Goal: Register for event/course

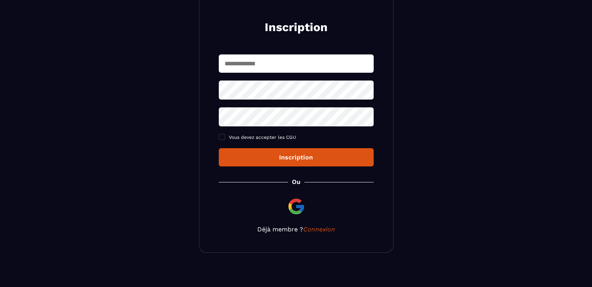
scroll to position [86, 0]
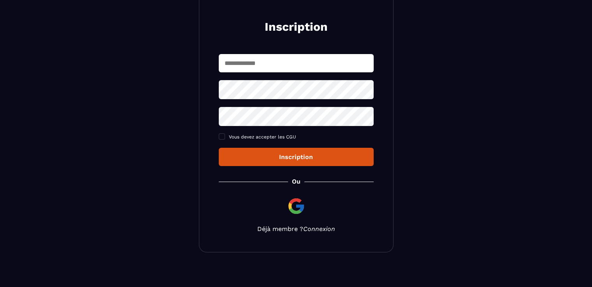
click at [319, 228] on link "Connexion" at bounding box center [319, 228] width 32 height 7
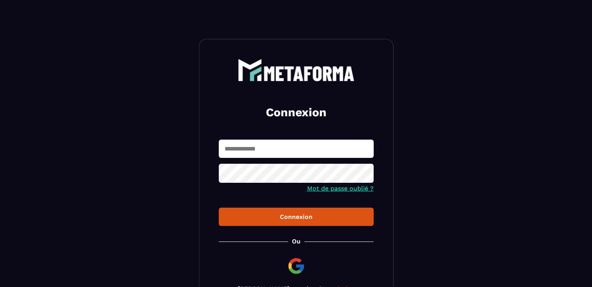
click at [284, 151] on input "text" at bounding box center [296, 149] width 155 height 18
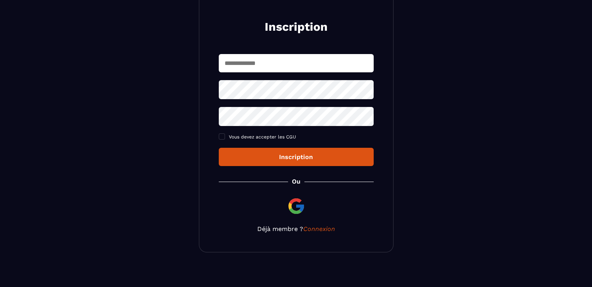
click at [258, 58] on input "text" at bounding box center [296, 63] width 155 height 18
type input "**********"
click at [364, 92] on icon at bounding box center [365, 89] width 9 height 7
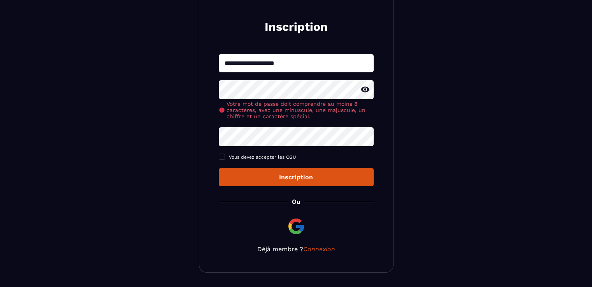
click at [265, 132] on div "**********" at bounding box center [296, 120] width 155 height 132
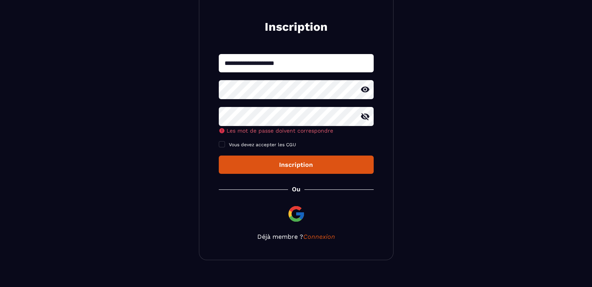
click at [365, 119] on icon at bounding box center [365, 116] width 9 height 7
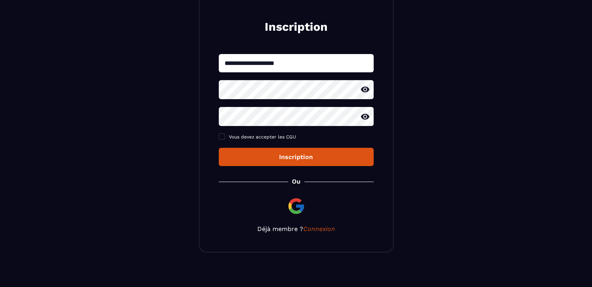
click at [263, 161] on button "Inscription" at bounding box center [296, 157] width 155 height 18
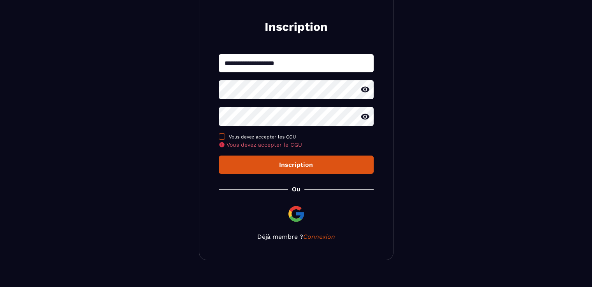
click at [221, 136] on span at bounding box center [222, 136] width 6 height 6
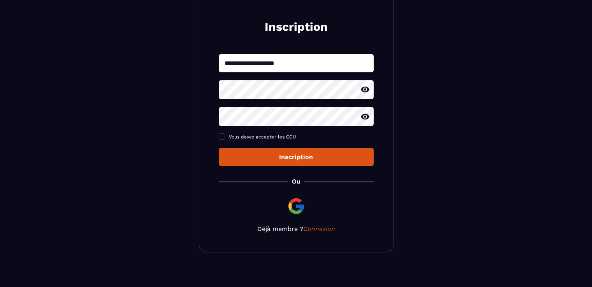
click at [247, 155] on div "Inscription" at bounding box center [296, 156] width 142 height 7
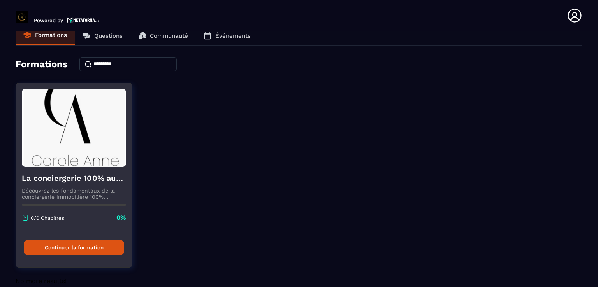
scroll to position [25, 0]
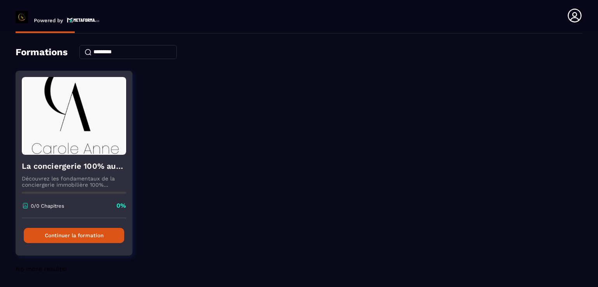
click at [90, 235] on button "Continuer la formation" at bounding box center [74, 235] width 100 height 15
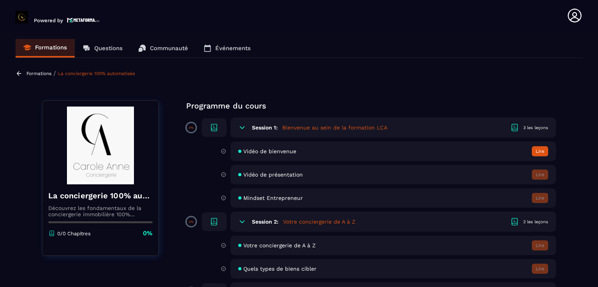
click at [286, 174] on span "Vidéo de présentation" at bounding box center [273, 175] width 60 height 6
click at [224, 181] on div "Vidéo de présentation Lire" at bounding box center [382, 174] width 346 height 19
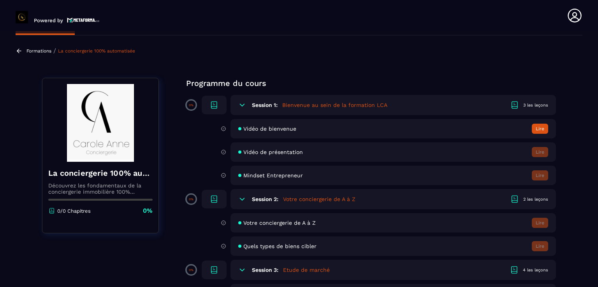
scroll to position [26, 0]
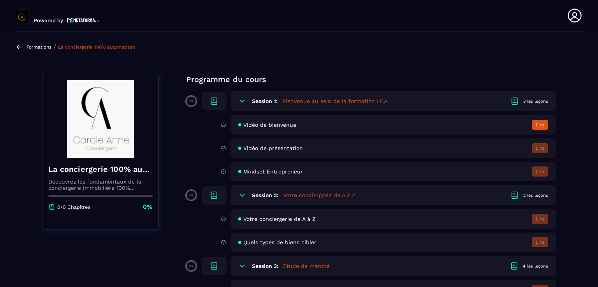
click at [305, 193] on h5 "Votre conciergerie de A à Z" at bounding box center [319, 195] width 72 height 8
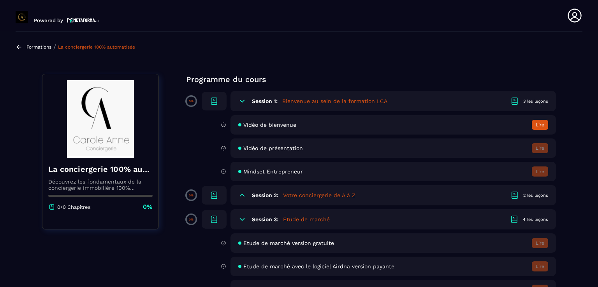
click at [305, 193] on h5 "Votre conciergerie de A à Z" at bounding box center [319, 195] width 72 height 8
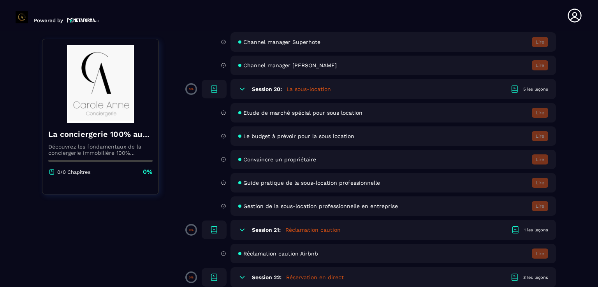
scroll to position [1761, 0]
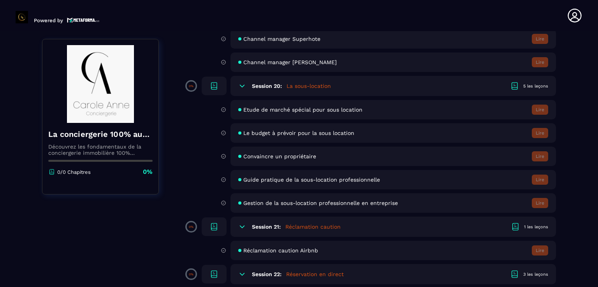
click at [303, 133] on div "Le budget à prévoir pour la sous location Lire" at bounding box center [392, 132] width 325 height 19
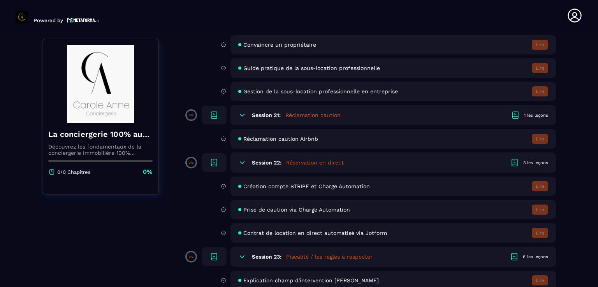
scroll to position [1873, 0]
click at [295, 167] on h5 "Réservation en direct" at bounding box center [315, 163] width 58 height 8
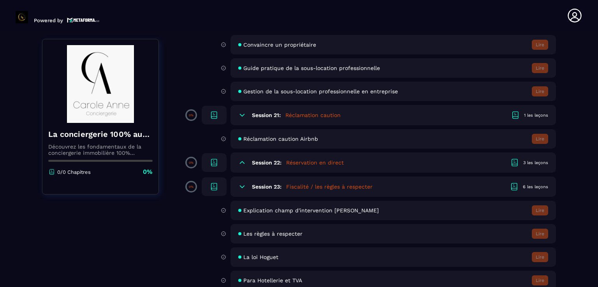
click at [295, 167] on h5 "Réservation en direct" at bounding box center [315, 163] width 58 height 8
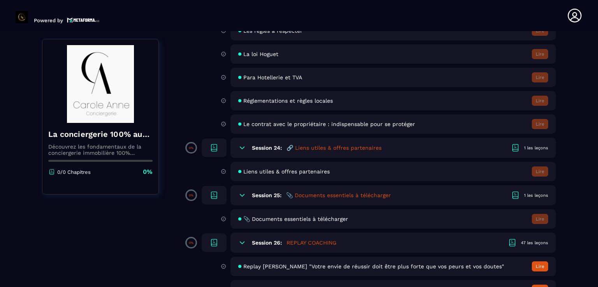
scroll to position [2171, 0]
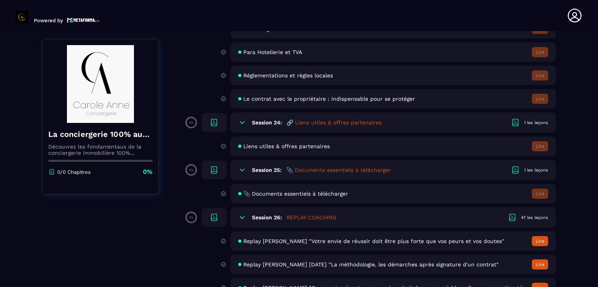
click at [302, 149] on span "Liens utiles & offres partenaires" at bounding box center [286, 146] width 86 height 6
click at [290, 126] on h5 "🔗 Liens utiles & offres partenaires" at bounding box center [333, 123] width 95 height 8
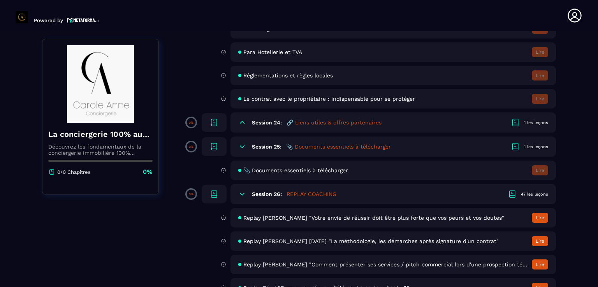
click at [290, 126] on h5 "🔗 Liens utiles & offres partenaires" at bounding box center [333, 123] width 95 height 8
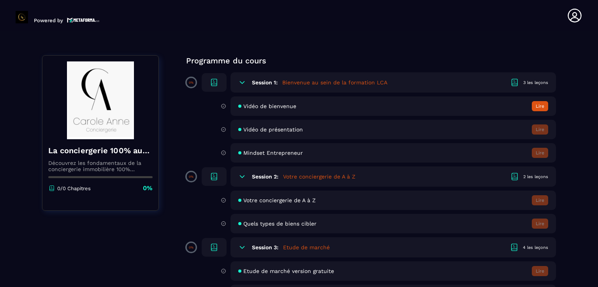
scroll to position [0, 0]
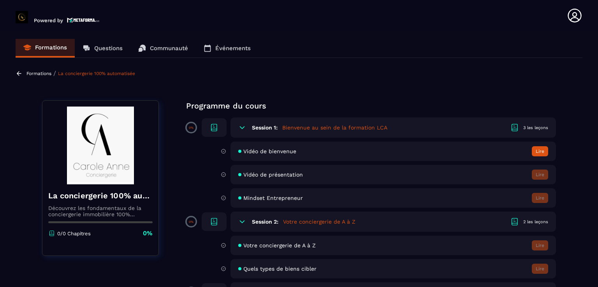
click at [541, 149] on button "Lire" at bounding box center [540, 151] width 16 height 10
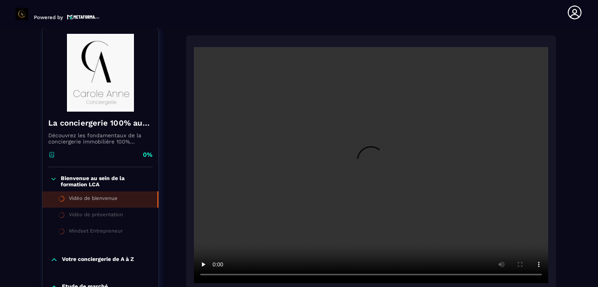
scroll to position [81, 0]
